Goal: Communication & Community: Answer question/provide support

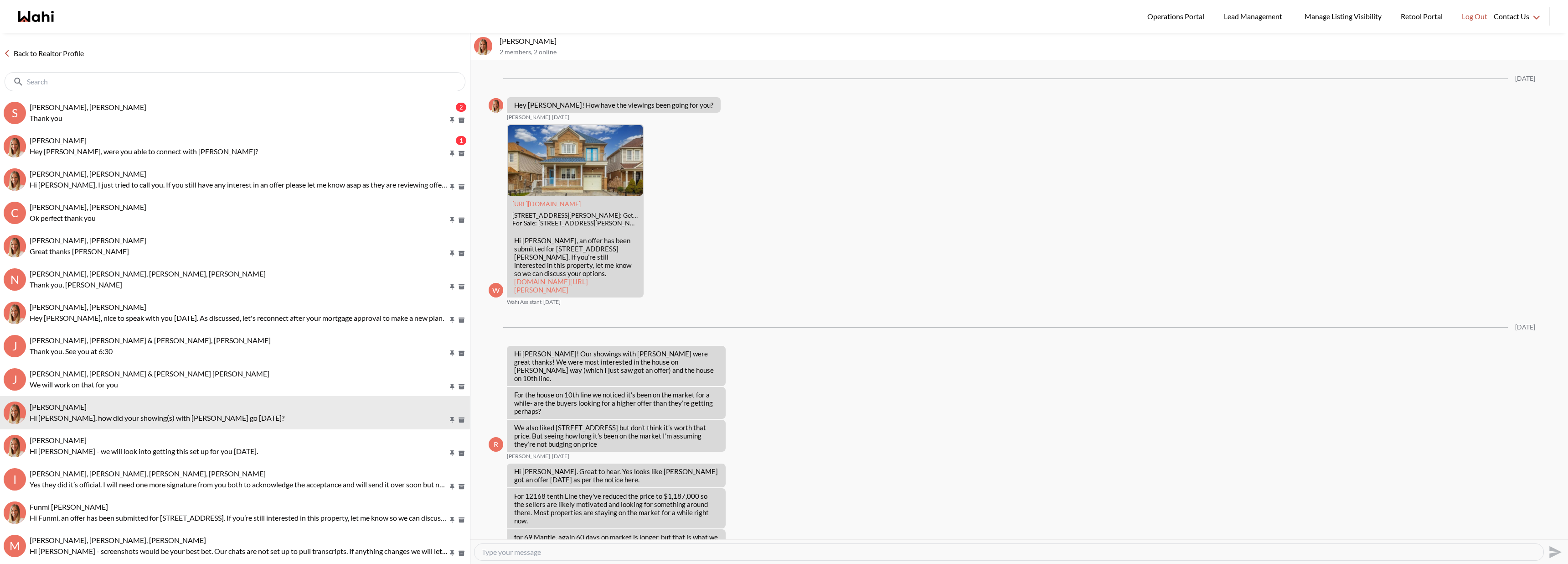
scroll to position [925, 0]
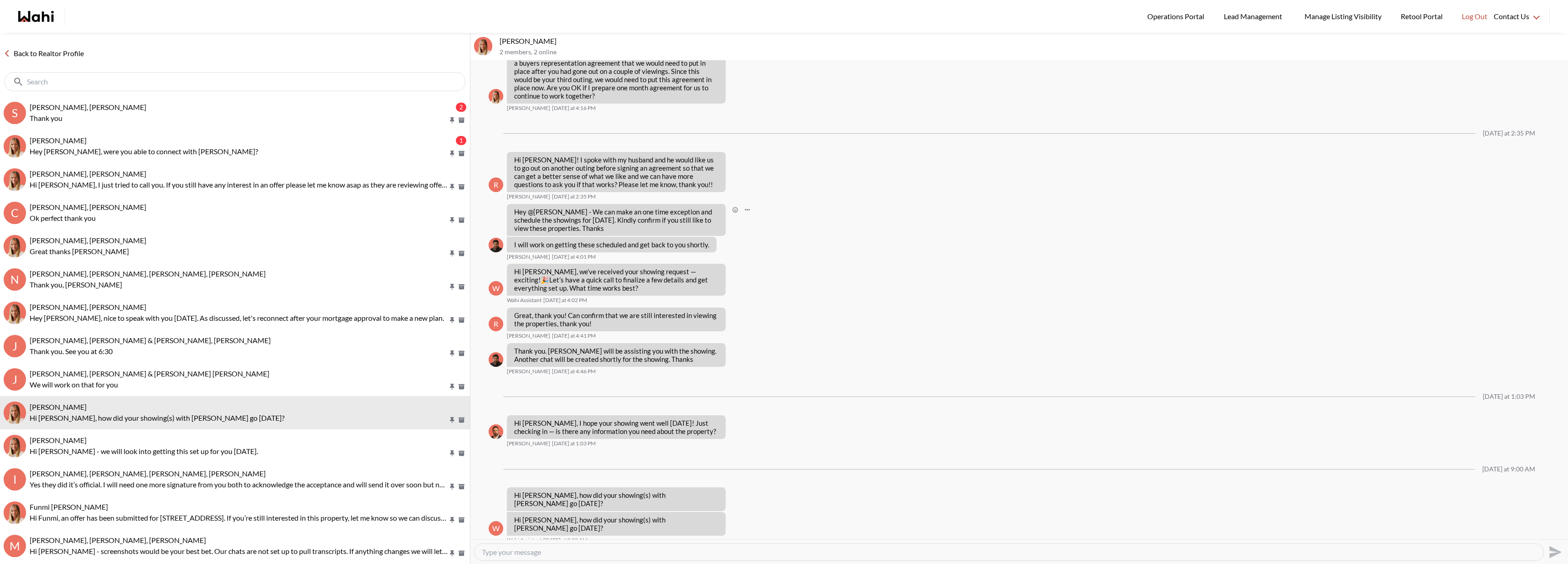
click at [1026, 217] on div "Hey @Ritu Gill - We can make an one time exception and schedule the showings fo…" at bounding box center [1019, 220] width 1061 height 32
click at [35, 52] on link "Back to Realtor Profile" at bounding box center [44, 53] width 88 height 12
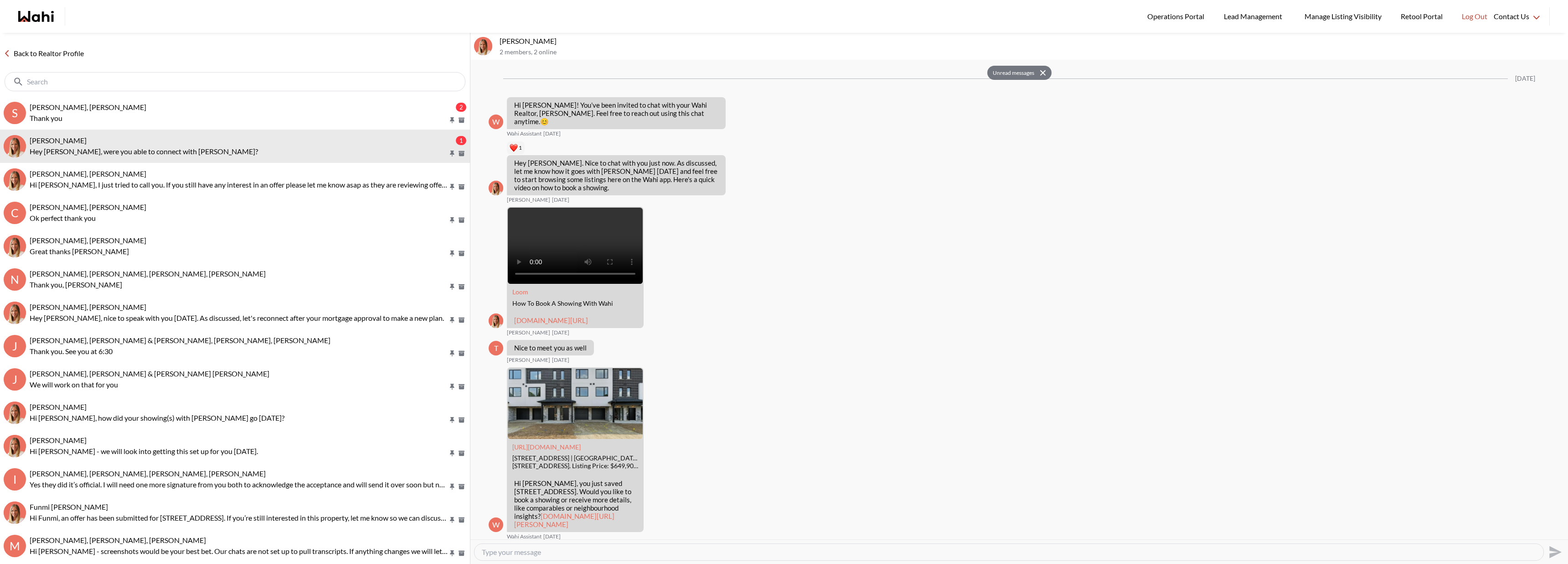
scroll to position [802, 0]
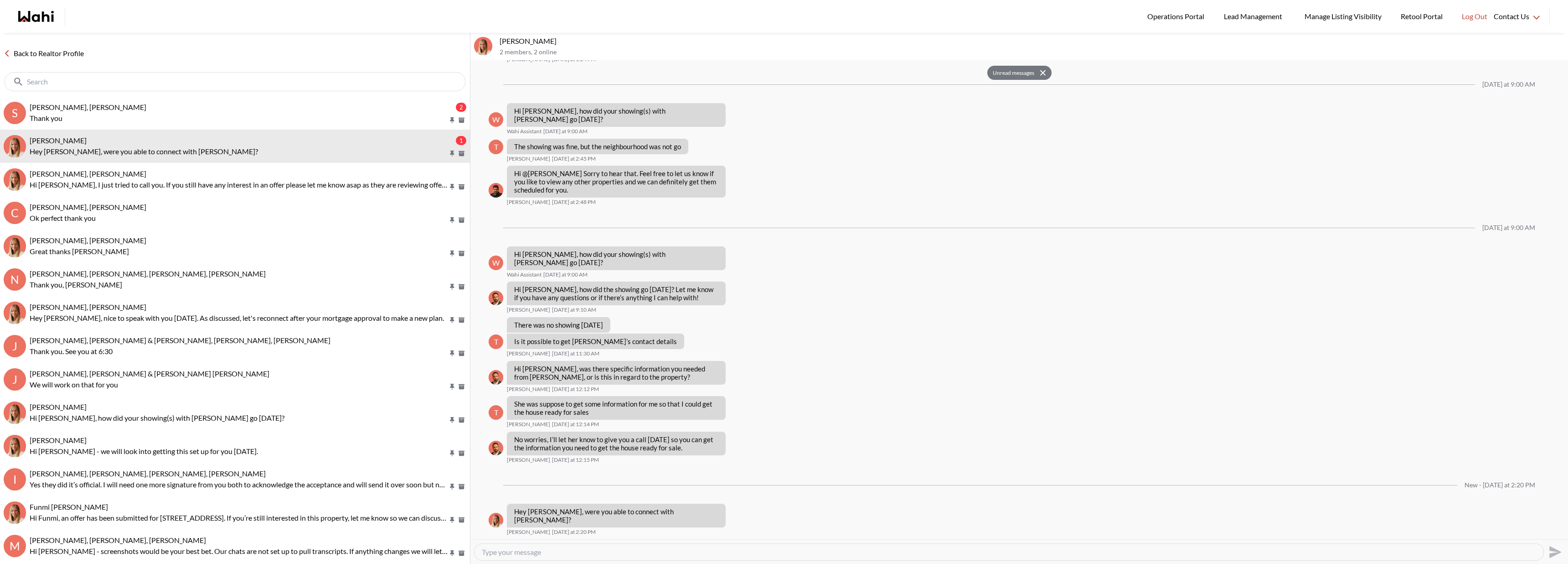
click at [35, 51] on link "Back to Realtor Profile" at bounding box center [44, 53] width 88 height 12
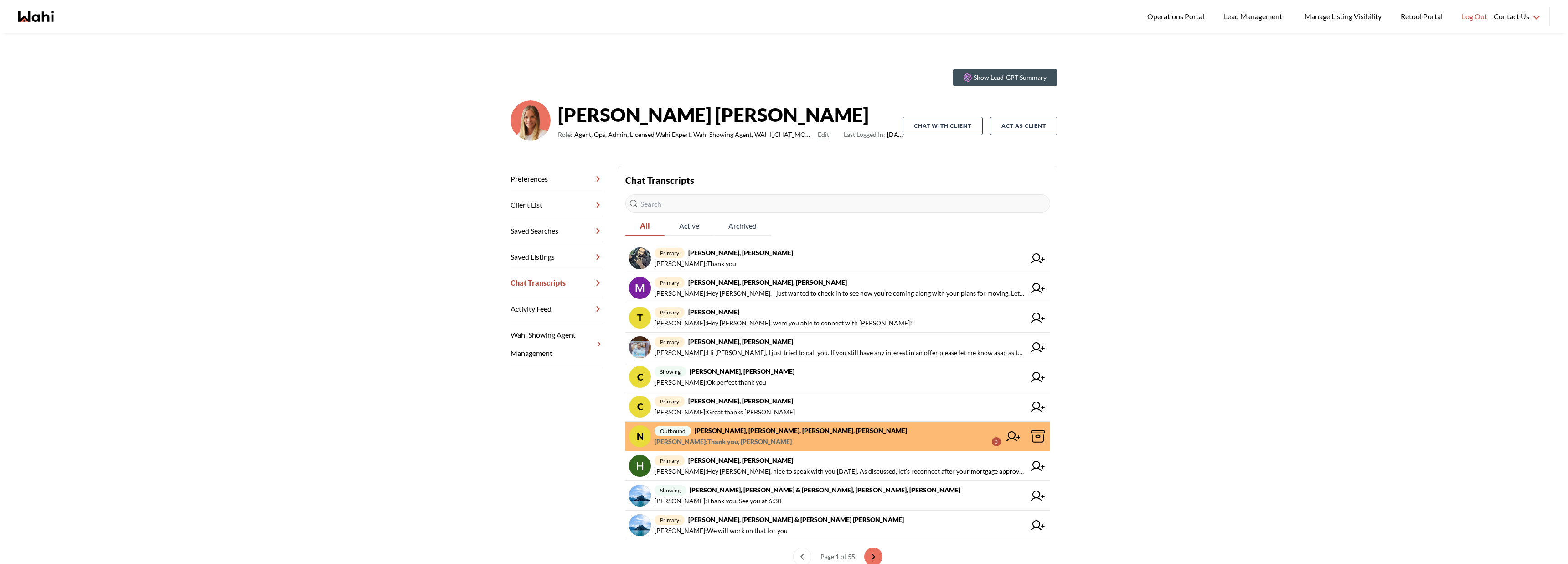
click at [50, 13] on icon "Wahi homepage" at bounding box center [36, 16] width 35 height 11
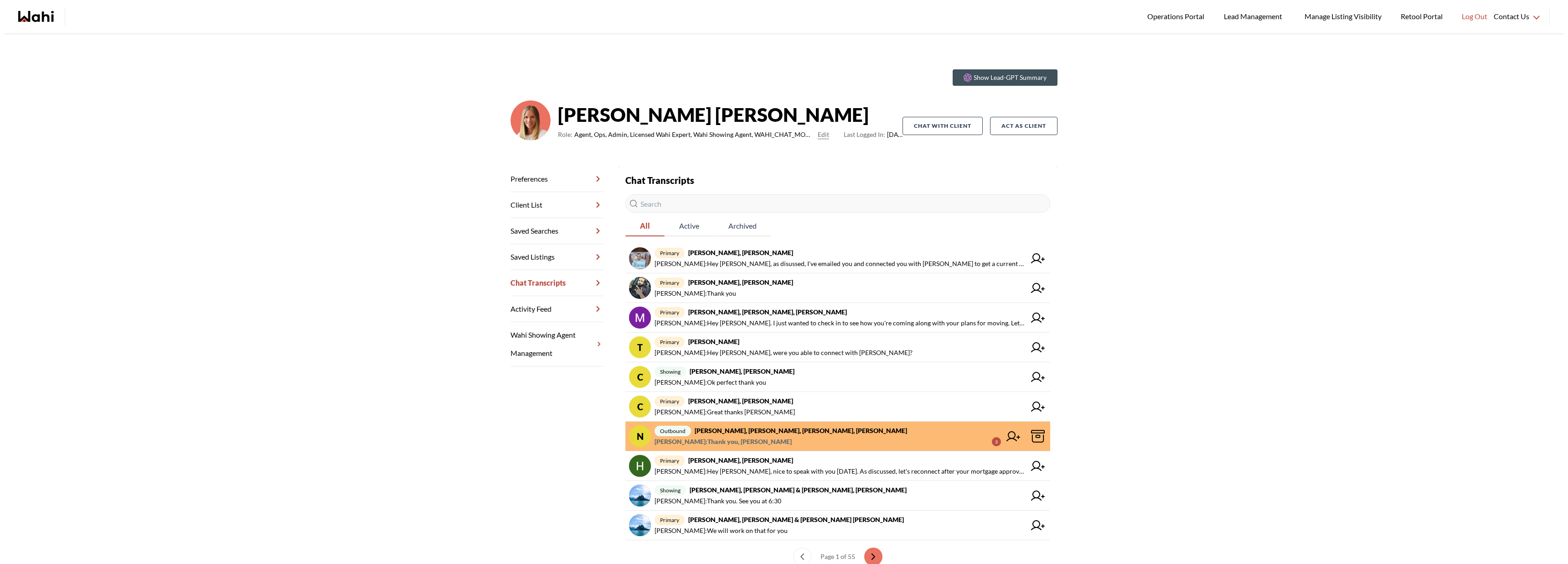
click at [1396, 188] on div "Show Lead-GPT Summary [PERSON_NAME] Role: Agent, Ops, Admin, Licensed Wahi Expe…" at bounding box center [784, 321] width 1568 height 577
